Goal: Information Seeking & Learning: Learn about a topic

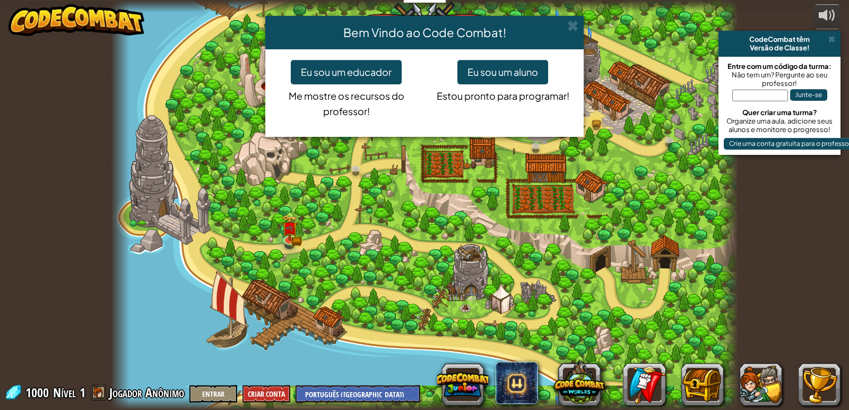
select select "pt-BR"
click at [491, 81] on button "Eu sou um aluno" at bounding box center [502, 72] width 91 height 24
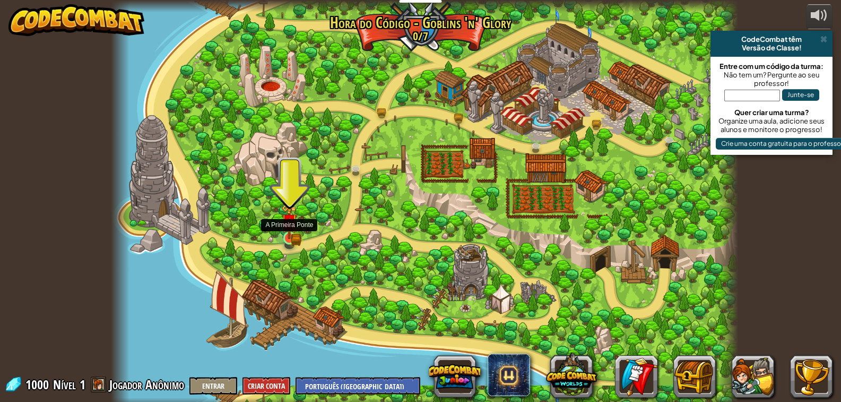
click at [294, 224] on img at bounding box center [290, 223] width 10 height 10
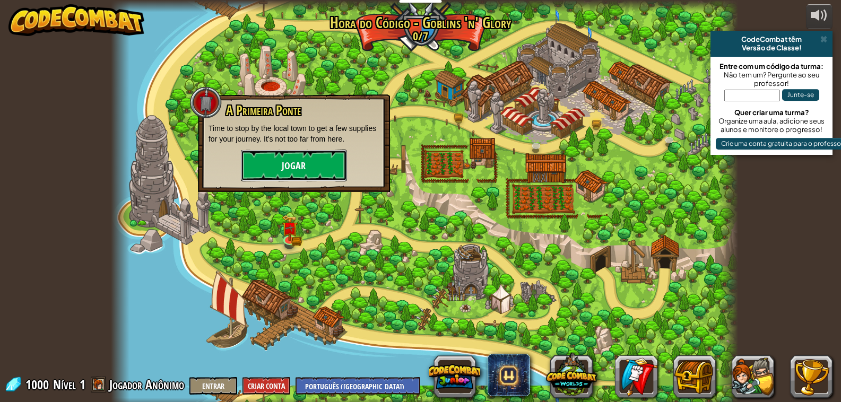
click at [301, 155] on button "Jogar" at bounding box center [294, 166] width 106 height 32
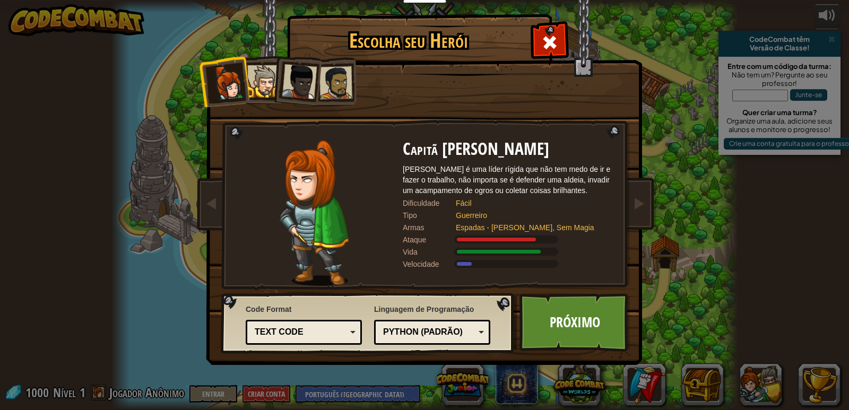
click at [295, 88] on div at bounding box center [299, 81] width 35 height 35
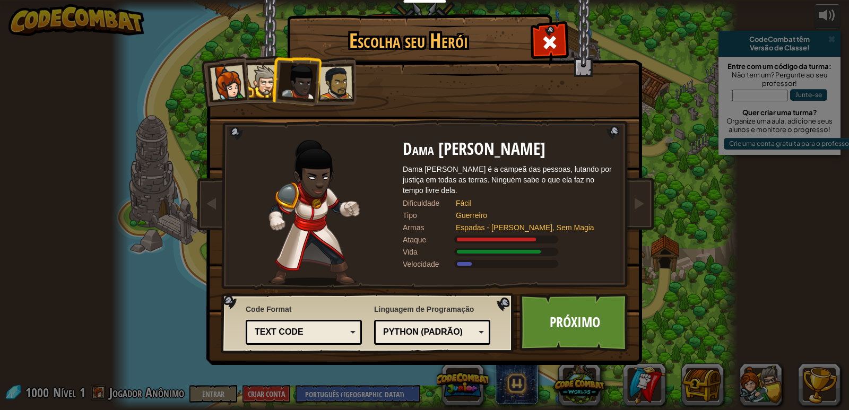
click at [343, 85] on div at bounding box center [335, 82] width 33 height 33
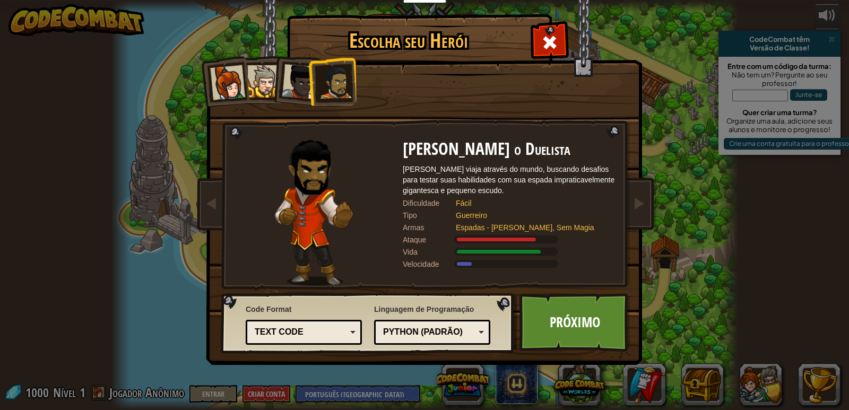
click at [248, 78] on div at bounding box center [263, 81] width 32 height 32
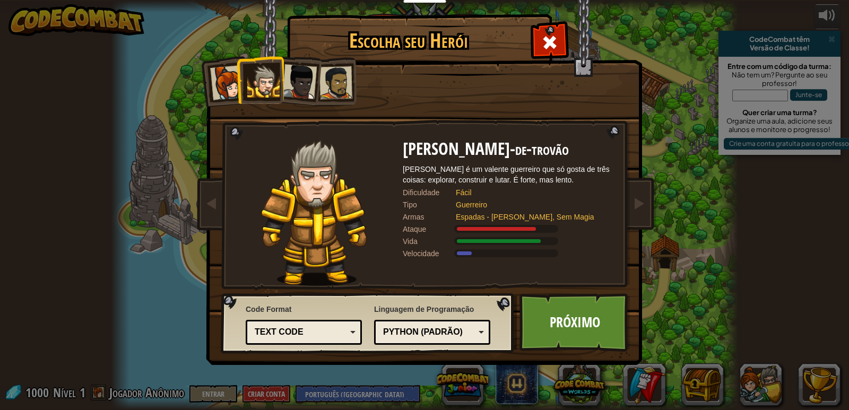
click at [326, 329] on div "Text code" at bounding box center [301, 332] width 92 height 12
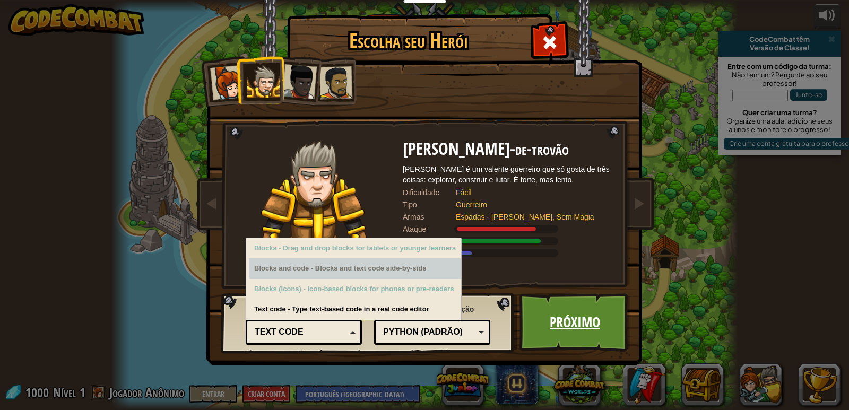
click at [579, 319] on link "Próximo" at bounding box center [574, 322] width 111 height 58
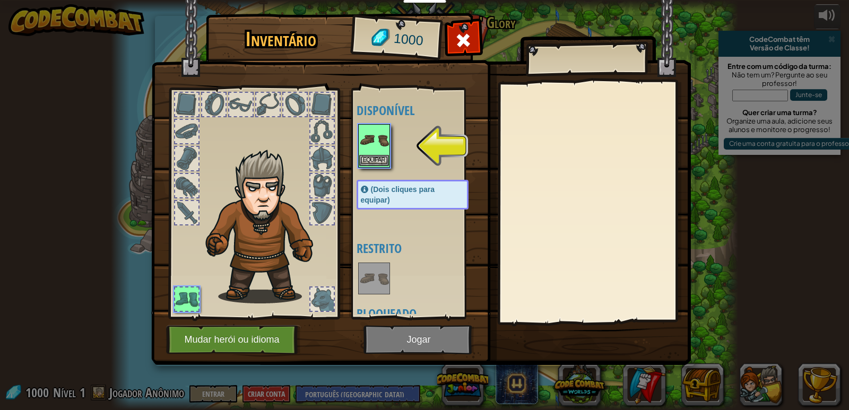
click at [371, 151] on img at bounding box center [374, 140] width 30 height 30
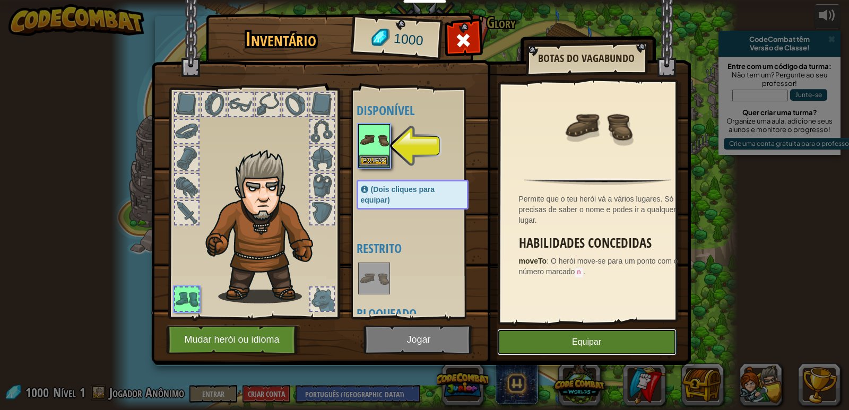
click at [544, 339] on button "Equipar" at bounding box center [586, 342] width 179 height 27
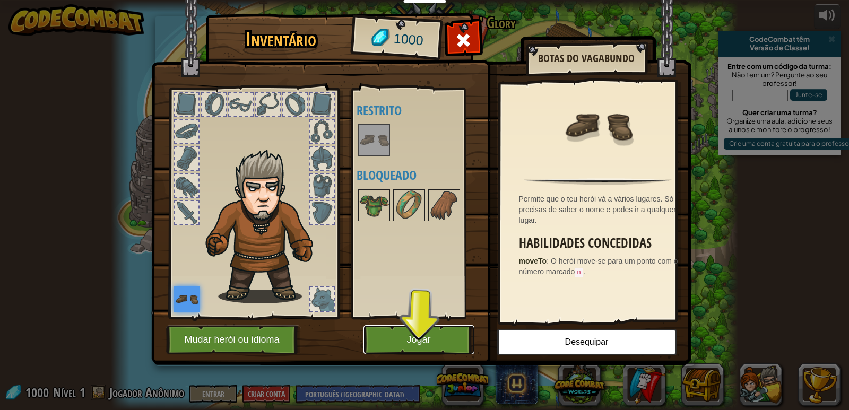
click at [427, 350] on button "Jogar" at bounding box center [418, 339] width 111 height 29
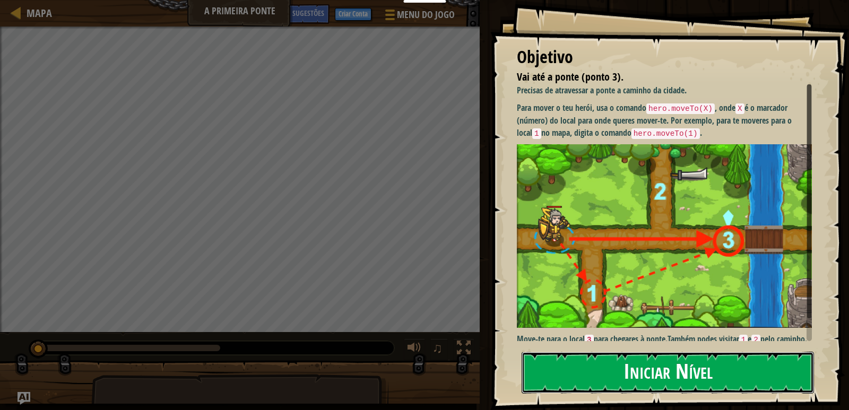
click at [663, 369] on button "Iniciar Nível" at bounding box center [668, 373] width 292 height 42
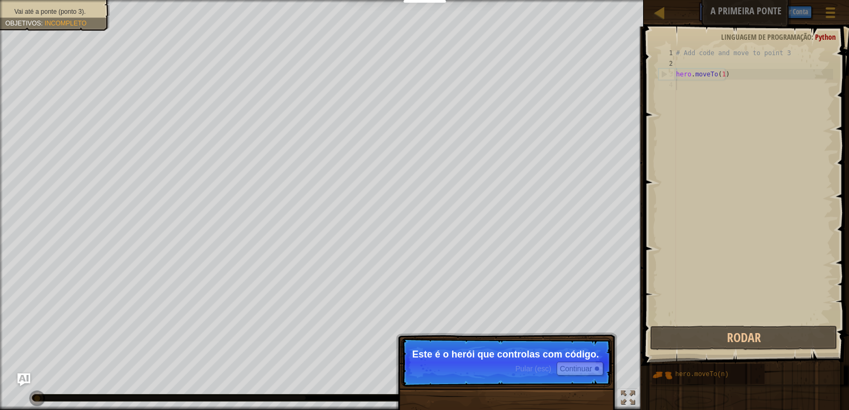
click at [498, 363] on p "Pular (esc) Continuar Este é o herói que controlas com código." at bounding box center [506, 362] width 211 height 49
click at [687, 83] on div "# Add code and move to point 3 hero . moveTo ( 1 )" at bounding box center [753, 196] width 159 height 297
click at [587, 372] on button "Continuar" at bounding box center [580, 369] width 47 height 14
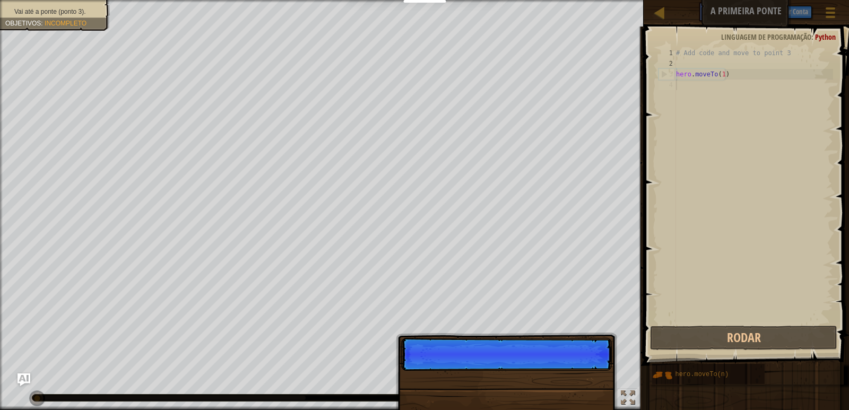
scroll to position [5, 0]
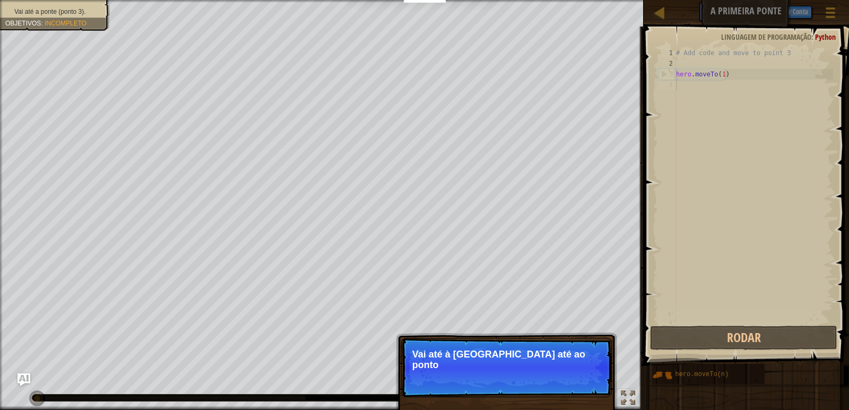
click at [511, 359] on p "Vai até à [GEOGRAPHIC_DATA] até ao ponto" at bounding box center [506, 359] width 188 height 21
click at [511, 359] on p "Vai até à [GEOGRAPHIC_DATA] até ao ponto 3 no mapa." at bounding box center [506, 360] width 188 height 22
click at [512, 359] on p "Vai até à [GEOGRAPHIC_DATA] até ao ponto 3 no mapa." at bounding box center [506, 360] width 188 height 22
